Goal: Task Accomplishment & Management: Use online tool/utility

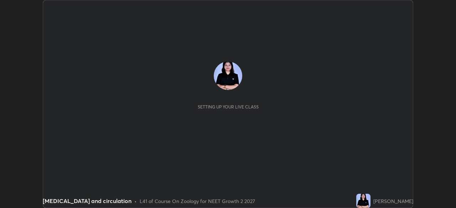
scroll to position [208, 456]
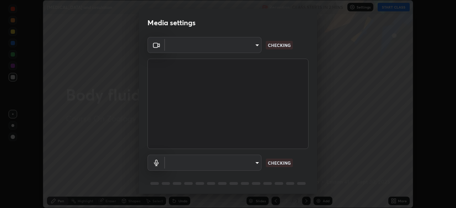
type input "09774d7d098996594ab6bce95c38d17c558d4da6542d49d5e665f1ab1cfd73a1"
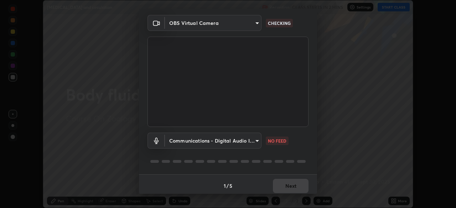
scroll to position [25, 0]
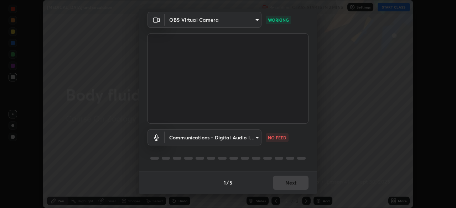
click at [240, 145] on body "Erase all [MEDICAL_DATA] and circulation Recording CLASS STARTS IN 2 MINS Setti…" at bounding box center [228, 104] width 456 height 208
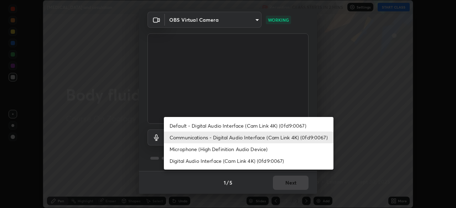
click at [228, 126] on li "Default - Digital Audio Interface (Cam Link 4K) (0fd9:0067)" at bounding box center [249, 126] width 170 height 12
type input "default"
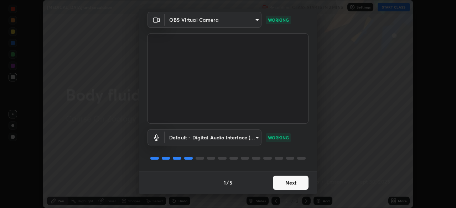
click at [294, 188] on button "Next" at bounding box center [291, 183] width 36 height 14
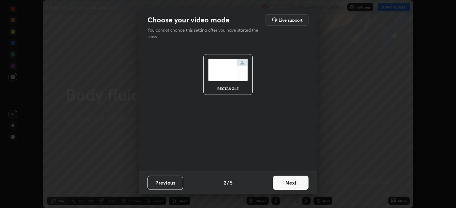
click at [295, 186] on button "Next" at bounding box center [291, 183] width 36 height 14
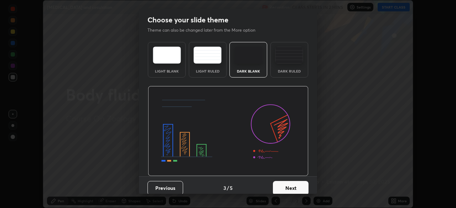
click at [297, 183] on button "Next" at bounding box center [291, 188] width 36 height 14
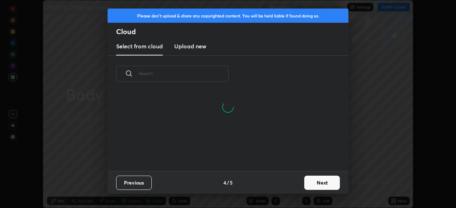
click at [312, 183] on button "Next" at bounding box center [322, 183] width 36 height 14
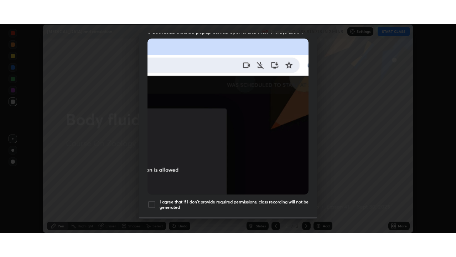
scroll to position [171, 0]
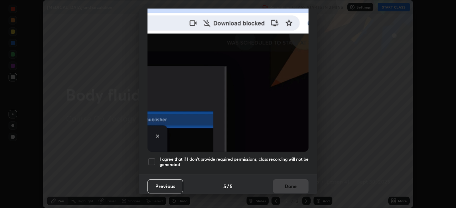
click at [290, 160] on h5 "I agree that if I don't provide required permissions, class recording will not …" at bounding box center [234, 162] width 149 height 11
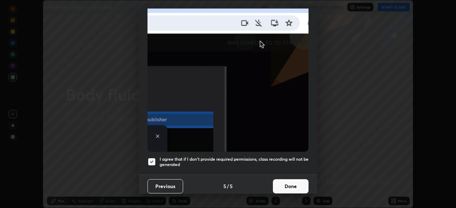
click at [296, 188] on button "Done" at bounding box center [291, 187] width 36 height 14
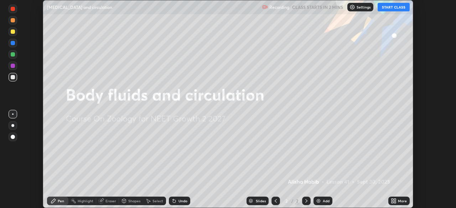
click at [394, 6] on button "START CLASS" at bounding box center [394, 7] width 32 height 9
click at [395, 201] on icon at bounding box center [395, 200] width 2 height 2
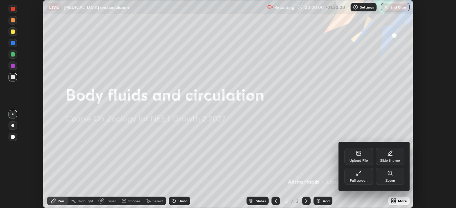
click at [362, 176] on div "Full screen" at bounding box center [359, 176] width 29 height 17
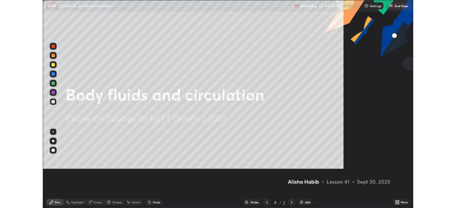
scroll to position [257, 456]
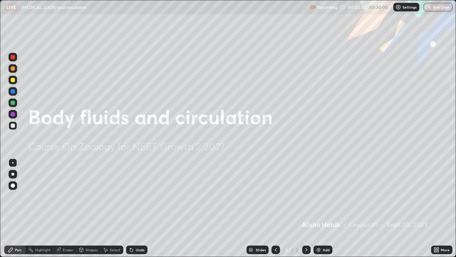
click at [330, 208] on div "Add" at bounding box center [323, 249] width 19 height 9
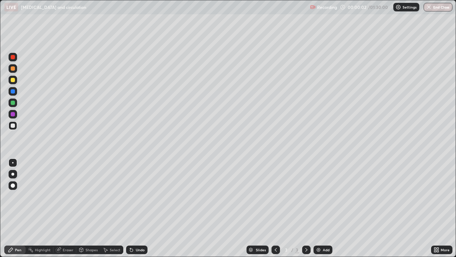
click at [10, 178] on div at bounding box center [13, 173] width 9 height 11
click at [275, 208] on icon at bounding box center [276, 250] width 6 height 6
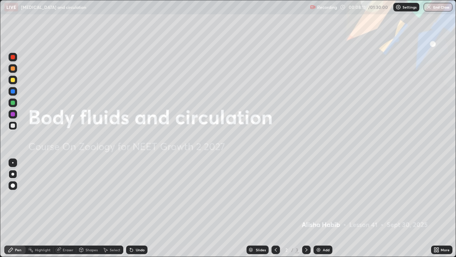
click at [306, 208] on icon at bounding box center [307, 250] width 6 height 6
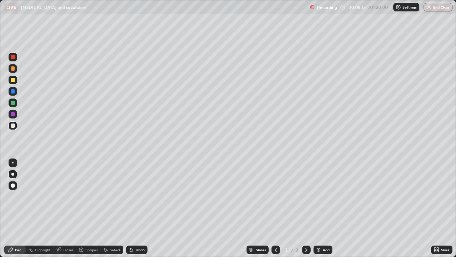
click at [16, 69] on div at bounding box center [13, 68] width 9 height 9
click at [15, 90] on div at bounding box center [13, 91] width 9 height 9
click at [16, 128] on div at bounding box center [13, 125] width 9 height 9
click at [136, 208] on div "Undo" at bounding box center [136, 249] width 21 height 9
click at [324, 208] on div "Add" at bounding box center [323, 249] width 19 height 9
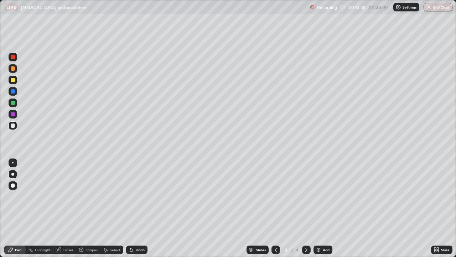
click at [15, 68] on div at bounding box center [13, 68] width 4 height 4
click at [16, 124] on div at bounding box center [13, 125] width 9 height 9
click at [137, 208] on div "Undo" at bounding box center [140, 250] width 9 height 4
click at [15, 103] on div at bounding box center [13, 102] width 9 height 9
click at [15, 126] on div at bounding box center [13, 125] width 9 height 9
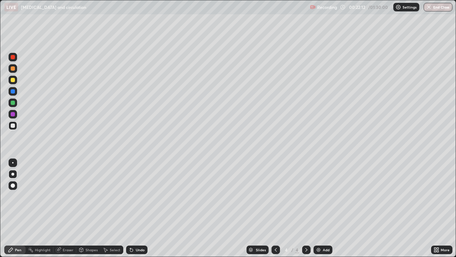
click at [323, 208] on div "Add" at bounding box center [326, 250] width 7 height 4
click at [16, 68] on div at bounding box center [13, 68] width 9 height 9
click at [16, 104] on div at bounding box center [13, 102] width 9 height 9
click at [16, 128] on div at bounding box center [13, 125] width 9 height 9
click at [140, 208] on div "Undo" at bounding box center [140, 250] width 9 height 4
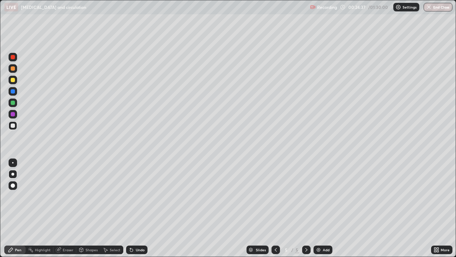
click at [139, 208] on div "Undo" at bounding box center [140, 250] width 9 height 4
click at [14, 95] on div at bounding box center [13, 91] width 9 height 9
click at [325, 208] on div "Add" at bounding box center [326, 250] width 7 height 4
click at [15, 124] on div at bounding box center [13, 125] width 9 height 9
click at [84, 208] on div "Shapes" at bounding box center [88, 249] width 24 height 9
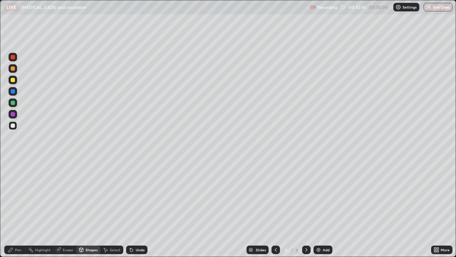
click at [61, 208] on div "Eraser" at bounding box center [64, 249] width 23 height 9
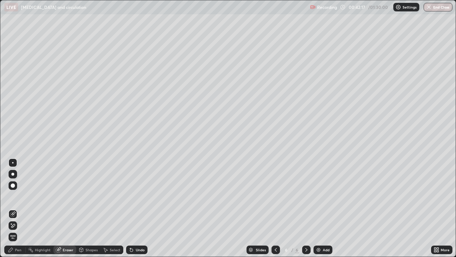
click at [19, 208] on div "Pen" at bounding box center [14, 249] width 21 height 9
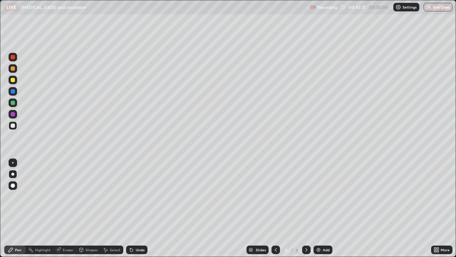
click at [135, 208] on div "Undo" at bounding box center [136, 249] width 21 height 9
click at [141, 208] on div "Undo" at bounding box center [136, 249] width 21 height 9
click at [139, 208] on div "Undo" at bounding box center [136, 249] width 21 height 9
click at [138, 208] on div "Undo" at bounding box center [136, 249] width 21 height 9
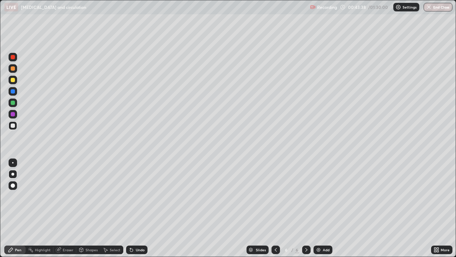
click at [138, 208] on div "Undo" at bounding box center [140, 250] width 9 height 4
click at [140, 208] on div "Undo" at bounding box center [140, 250] width 9 height 4
click at [62, 208] on div "Eraser" at bounding box center [64, 249] width 23 height 9
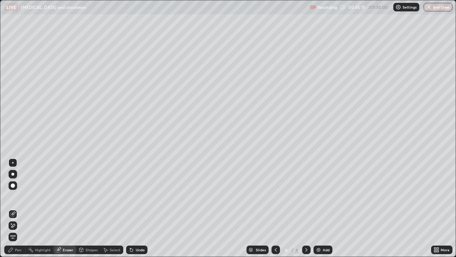
click at [22, 208] on div "Pen" at bounding box center [14, 249] width 21 height 9
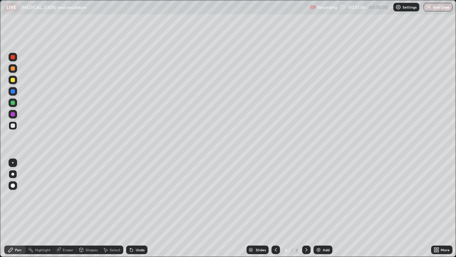
click at [67, 208] on div "Eraser" at bounding box center [68, 250] width 11 height 4
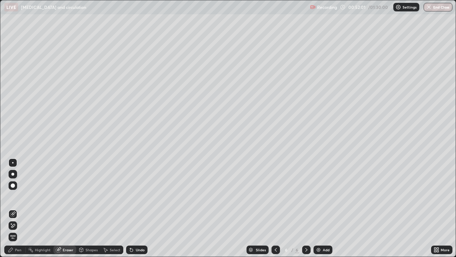
click at [10, 208] on div at bounding box center [13, 225] width 9 height 9
click at [19, 208] on div "Pen" at bounding box center [14, 249] width 21 height 9
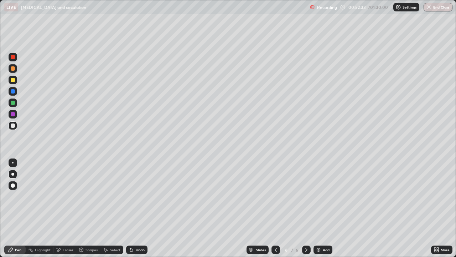
click at [140, 208] on div "Undo" at bounding box center [140, 250] width 9 height 4
click at [139, 208] on div "Undo" at bounding box center [140, 250] width 9 height 4
click at [435, 208] on icon at bounding box center [435, 248] width 2 height 2
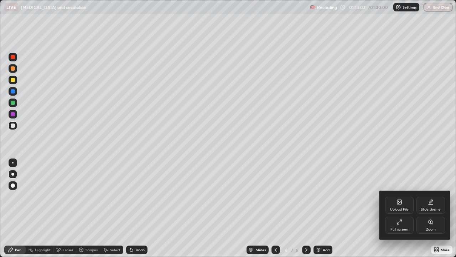
click at [407, 208] on div "Full screen" at bounding box center [399, 224] width 29 height 17
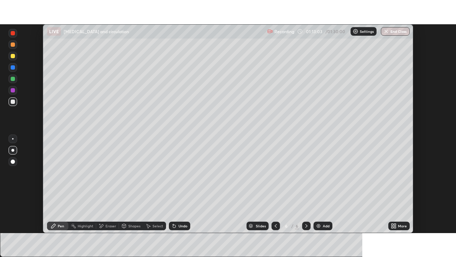
scroll to position [35418, 35170]
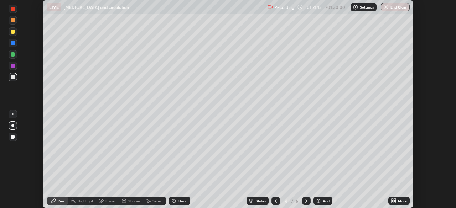
click at [393, 201] on icon at bounding box center [394, 201] width 6 height 6
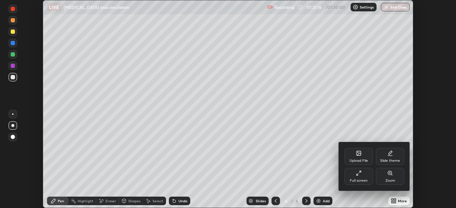
click at [363, 176] on div "Full screen" at bounding box center [359, 176] width 29 height 17
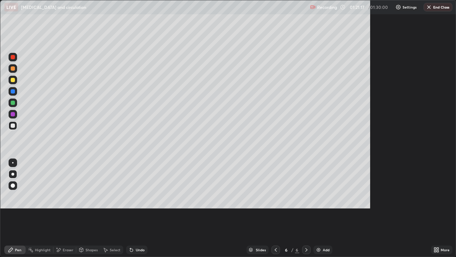
scroll to position [257, 456]
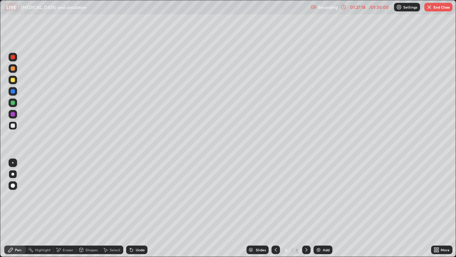
click at [439, 10] on button "End Class" at bounding box center [438, 7] width 28 height 9
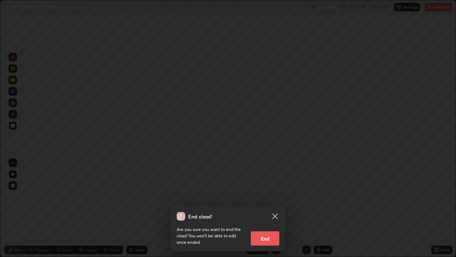
click at [442, 7] on div "End class? Are you sure you want to end the class? You won’t be able to edit on…" at bounding box center [228, 128] width 456 height 257
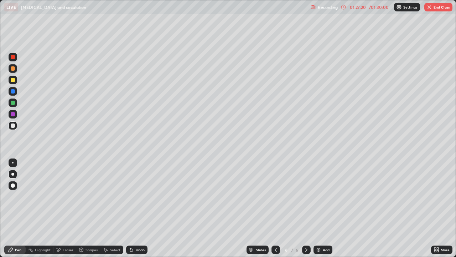
click at [433, 7] on button "End Class" at bounding box center [438, 7] width 28 height 9
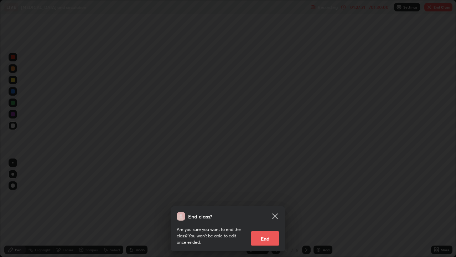
click at [272, 208] on button "End" at bounding box center [265, 238] width 29 height 14
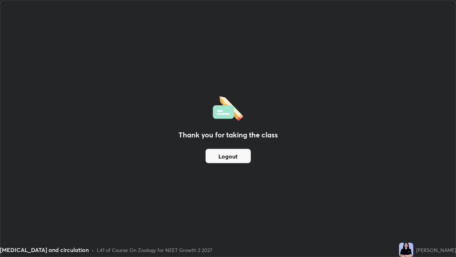
click at [245, 156] on button "Logout" at bounding box center [228, 156] width 45 height 14
